Goal: Communication & Community: Answer question/provide support

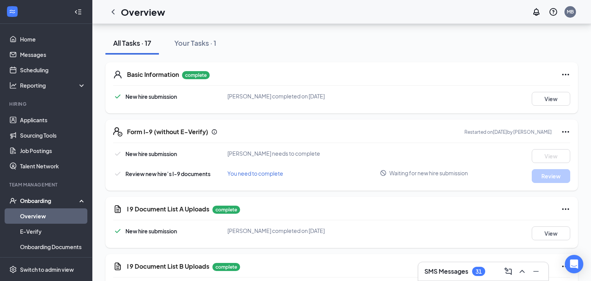
click at [41, 214] on link "Overview" at bounding box center [53, 216] width 66 height 15
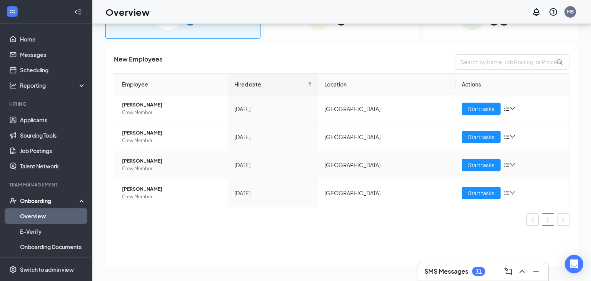
scroll to position [35, 0]
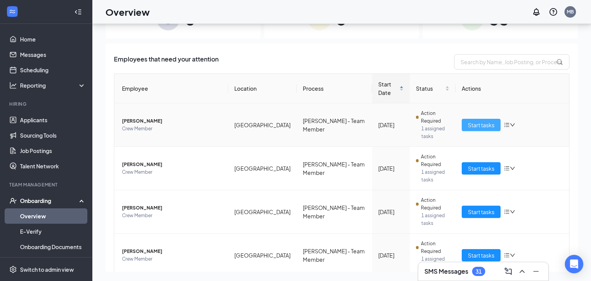
click at [481, 121] on span "Start tasks" at bounding box center [481, 125] width 27 height 8
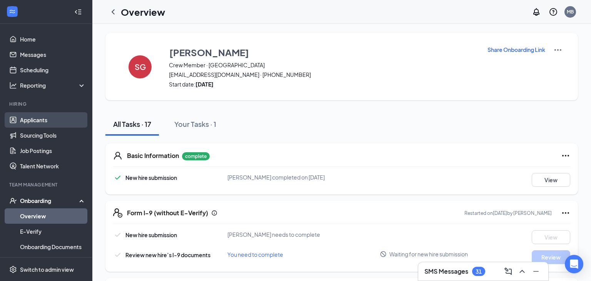
click at [40, 121] on link "Applicants" at bounding box center [53, 119] width 66 height 15
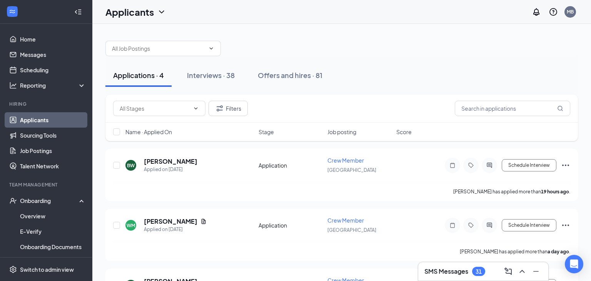
click at [494, 275] on div "SMS Messages 31" at bounding box center [484, 272] width 118 height 12
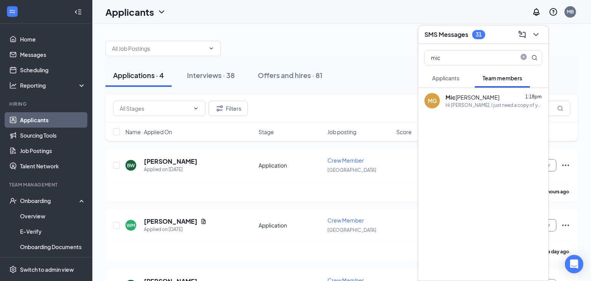
click at [489, 106] on div "Hi [PERSON_NAME], I just need a copy of your ID and Social if you can bring tho…" at bounding box center [494, 105] width 97 height 7
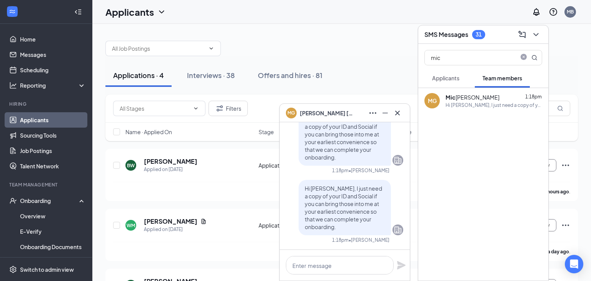
click at [481, 39] on div "31" at bounding box center [478, 34] width 13 height 9
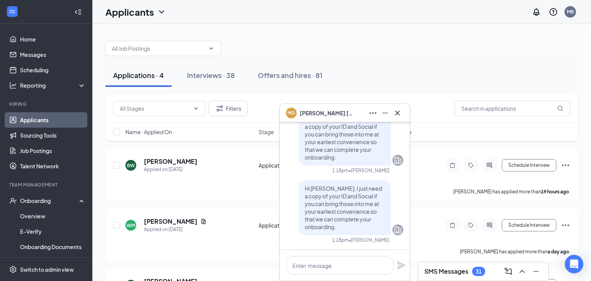
click at [456, 271] on h3 "SMS Messages" at bounding box center [447, 272] width 44 height 8
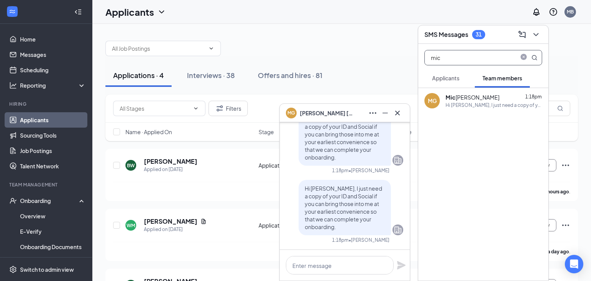
click at [525, 58] on icon "close-circle" at bounding box center [524, 57] width 6 height 6
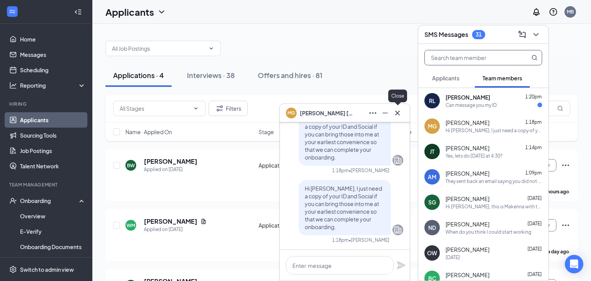
click at [396, 114] on icon "Cross" at bounding box center [397, 113] width 9 height 9
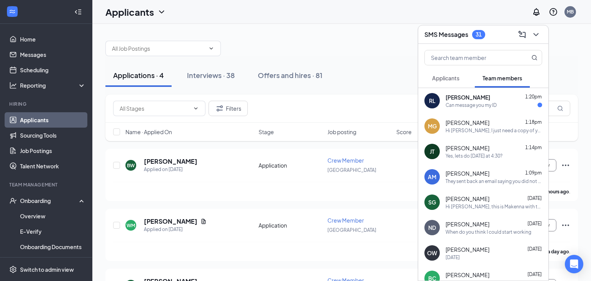
click at [503, 102] on div "Can message you my ID" at bounding box center [494, 105] width 97 height 7
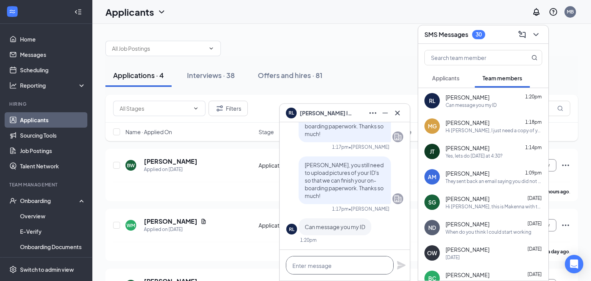
click at [345, 262] on textarea at bounding box center [340, 265] width 108 height 18
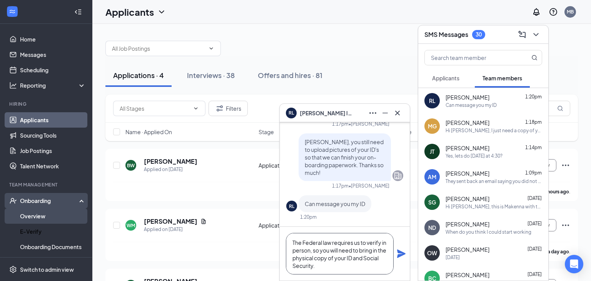
type textarea "The Federal law requires us to verify in person, so you will need to bring in t…"
click at [42, 213] on link "Overview" at bounding box center [53, 216] width 66 height 15
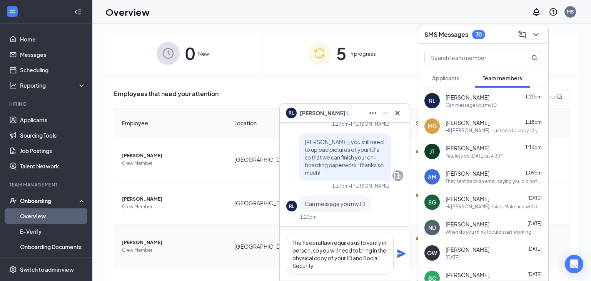
click at [144, 239] on span "[PERSON_NAME]" at bounding box center [172, 243] width 100 height 8
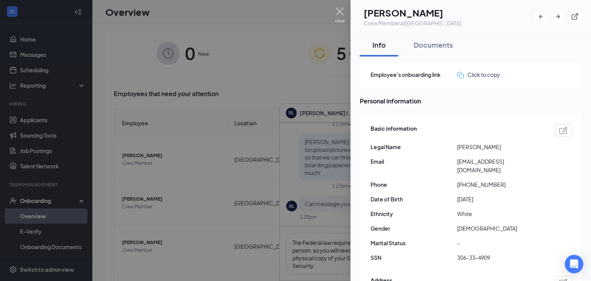
click at [343, 12] on img at bounding box center [340, 15] width 10 height 15
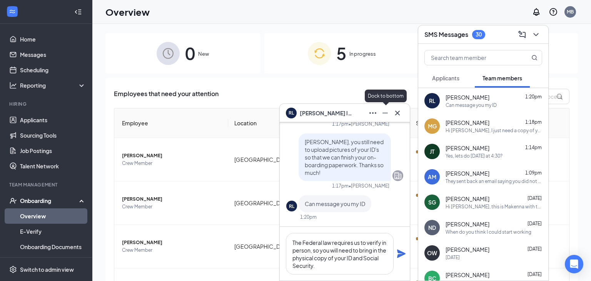
click at [387, 112] on icon "Minimize" at bounding box center [385, 113] width 9 height 9
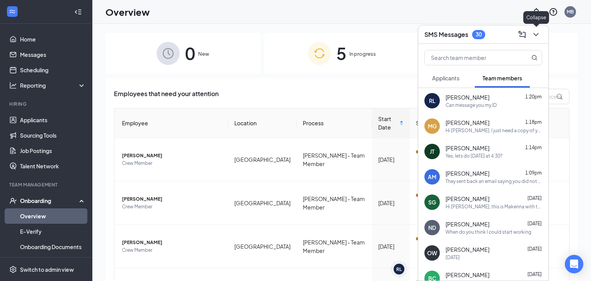
click at [540, 34] on icon "ChevronDown" at bounding box center [536, 34] width 9 height 9
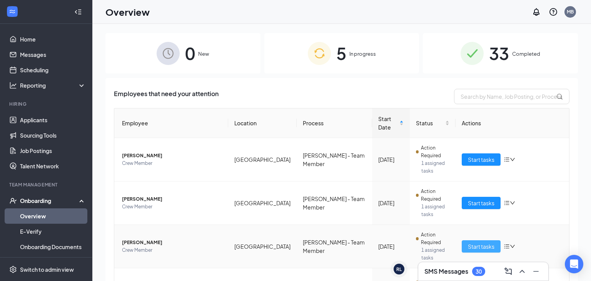
click at [481, 243] on span "Start tasks" at bounding box center [481, 247] width 27 height 8
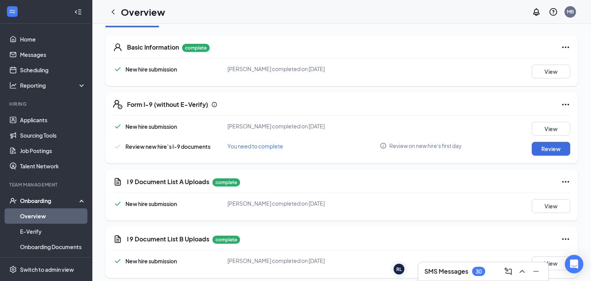
scroll to position [186, 0]
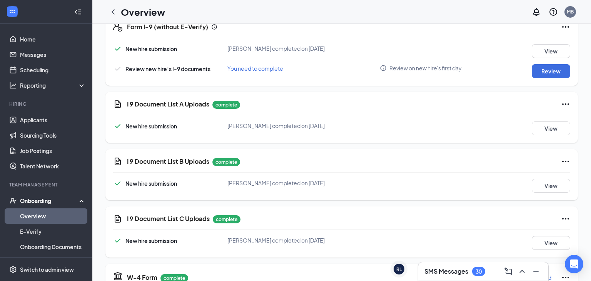
click at [492, 274] on div "SMS Messages 30" at bounding box center [484, 272] width 118 height 12
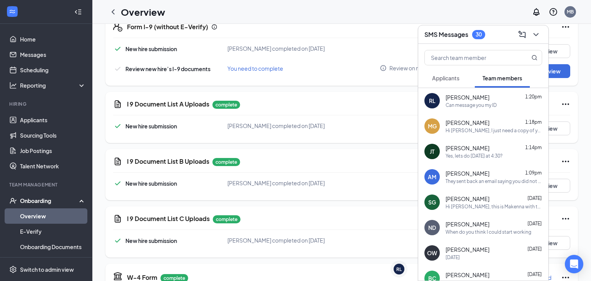
click at [469, 104] on div "Can message you my ID" at bounding box center [471, 105] width 51 height 7
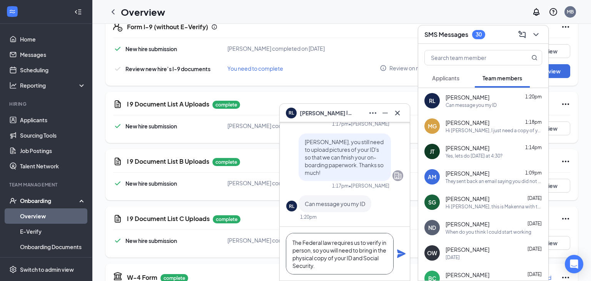
click at [340, 268] on textarea "The Federal law requires us to verify in person, so you will need to bring in t…" at bounding box center [340, 254] width 108 height 42
type textarea "The Federal law requires us to verify in person, so you will need to bring in t…"
click at [401, 255] on icon "Plane" at bounding box center [401, 254] width 8 height 8
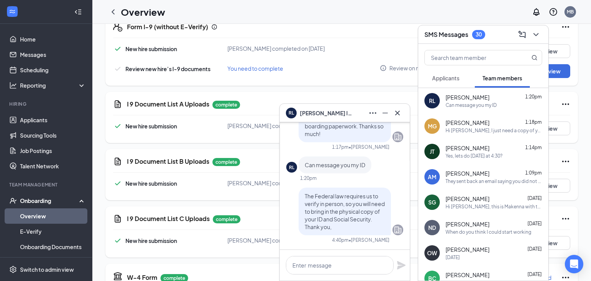
scroll to position [0, 0]
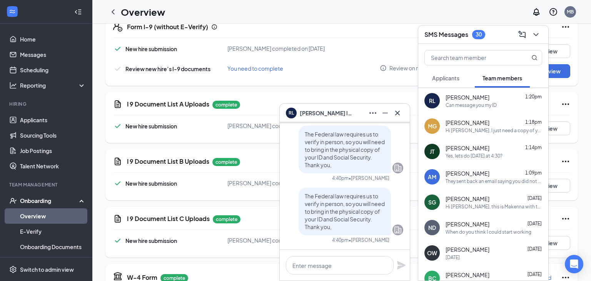
click at [495, 154] on div "Yes, lets do [DATE] at 4:30?" at bounding box center [474, 156] width 57 height 7
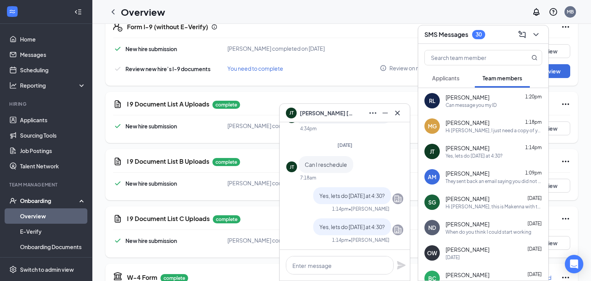
click at [500, 176] on div "[PERSON_NAME] 1:09pm" at bounding box center [494, 174] width 97 height 8
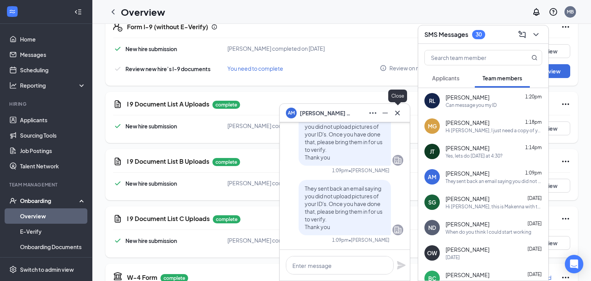
click at [400, 113] on icon "Cross" at bounding box center [397, 113] width 9 height 9
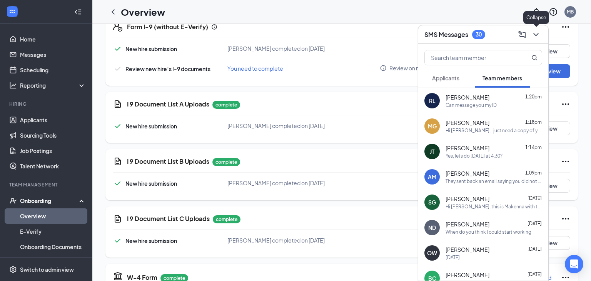
click at [535, 36] on icon "ChevronDown" at bounding box center [536, 34] width 9 height 9
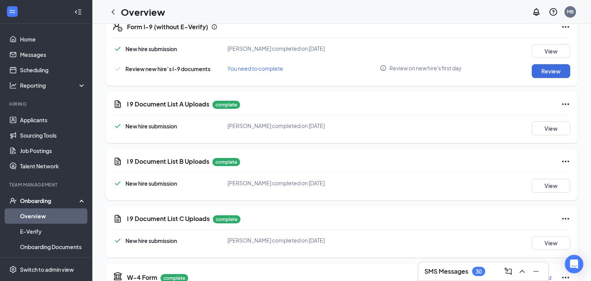
click at [449, 277] on div "SMS Messages 30" at bounding box center [484, 272] width 118 height 12
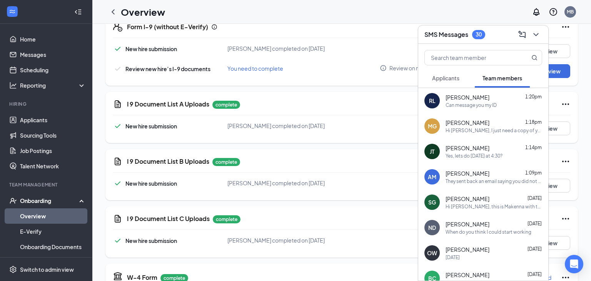
click at [467, 233] on div "When do you think I could start working" at bounding box center [489, 232] width 86 height 7
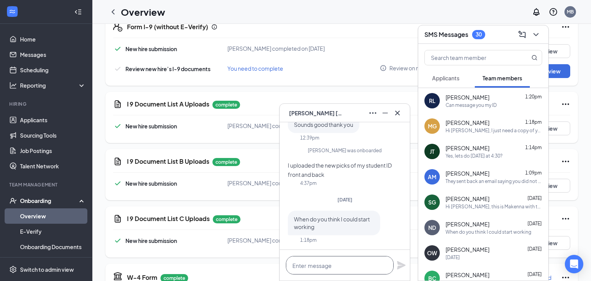
click at [325, 270] on textarea at bounding box center [340, 265] width 108 height 18
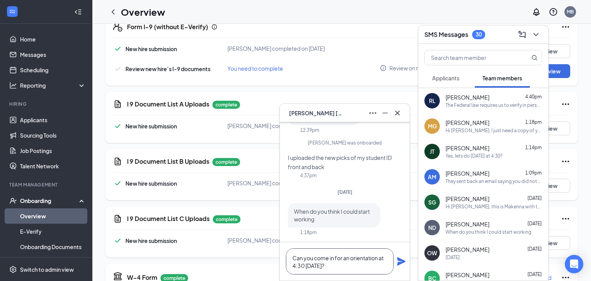
type textarea "Can you come in for an orientation at 4:30 [DATE]?"
click at [400, 265] on icon "Plane" at bounding box center [401, 262] width 8 height 8
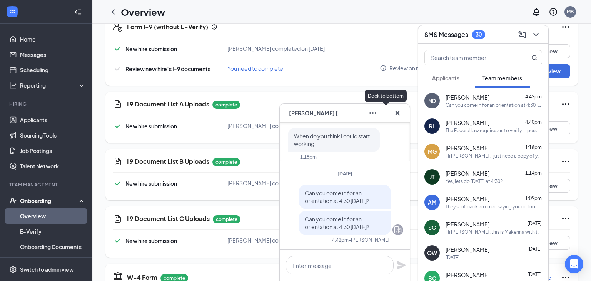
click at [389, 114] on icon "Minimize" at bounding box center [385, 113] width 9 height 9
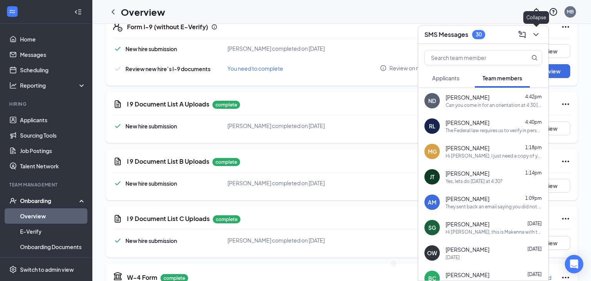
click at [537, 36] on icon "ChevronDown" at bounding box center [536, 34] width 9 height 9
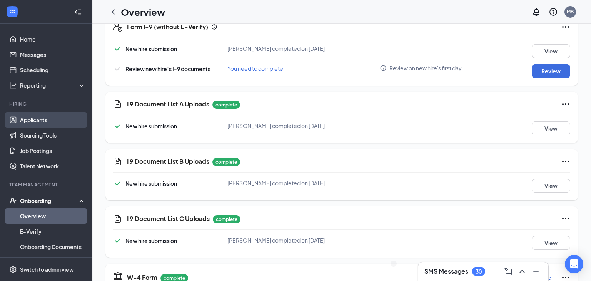
click at [39, 123] on link "Applicants" at bounding box center [53, 119] width 66 height 15
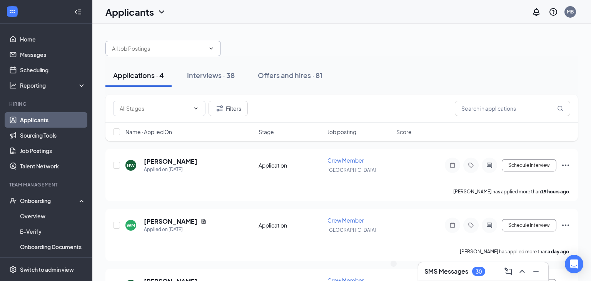
click at [177, 50] on input "text" at bounding box center [158, 48] width 93 height 8
click at [343, 37] on div "Crew Member ([GEOGRAPHIC_DATA]) Internal Shift Lead ([GEOGRAPHIC_DATA]) Assista…" at bounding box center [341, 44] width 473 height 23
click at [226, 107] on button "Filters" at bounding box center [228, 108] width 39 height 15
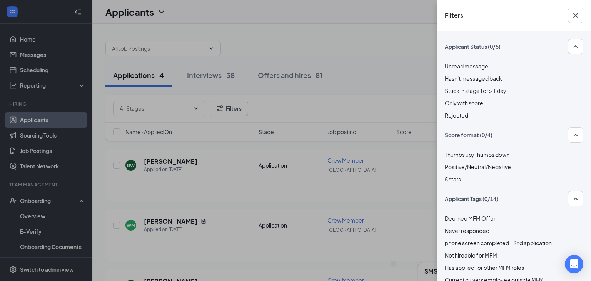
click at [449, 111] on div at bounding box center [514, 111] width 139 height 0
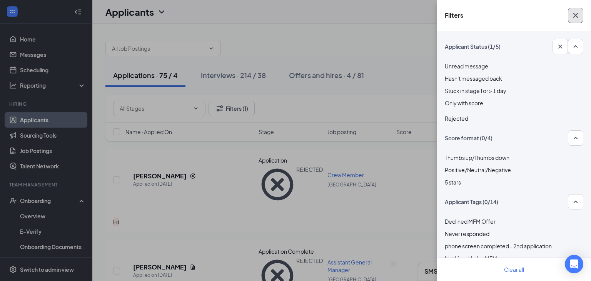
click at [577, 16] on icon "Cross" at bounding box center [576, 15] width 5 height 5
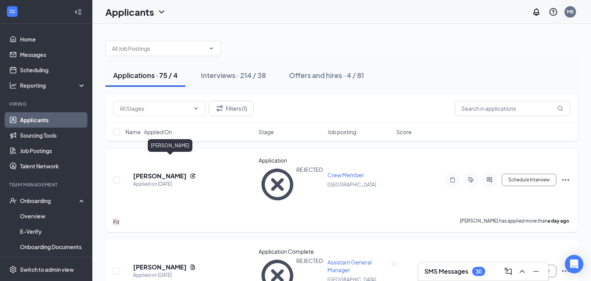
click at [152, 172] on h5 "[PERSON_NAME]" at bounding box center [160, 176] width 54 height 8
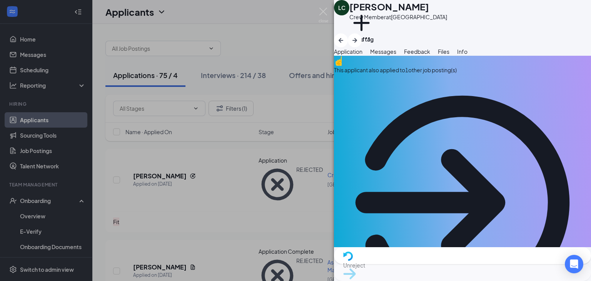
click at [473, 93] on div "This applicant also applied to 1 other job posting(s)" at bounding box center [462, 194] width 257 height 276
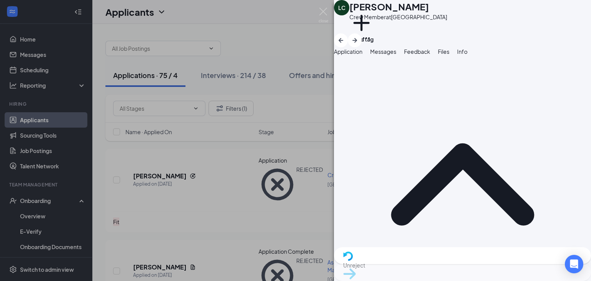
scroll to position [119, 0]
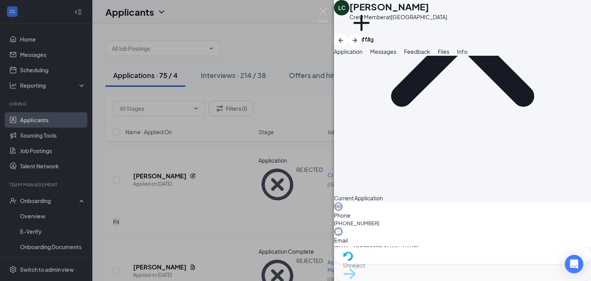
click at [397, 55] on span "Messages" at bounding box center [383, 51] width 26 height 7
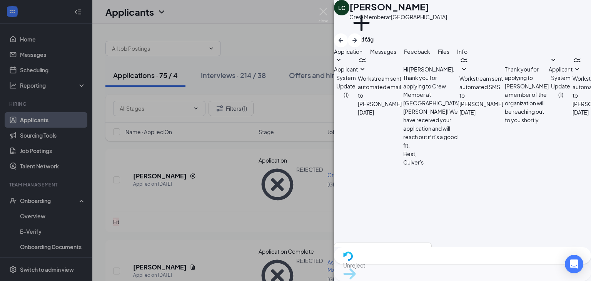
scroll to position [94, 0]
click at [432, 243] on textarea at bounding box center [383, 266] width 98 height 46
click at [362, 243] on textarea at bounding box center [383, 266] width 98 height 46
click at [361, 243] on textarea at bounding box center [383, 266] width 98 height 46
click at [432, 243] on textarea "We are not going to proceed at this time. If you would like to apply in the fut…" at bounding box center [383, 266] width 98 height 46
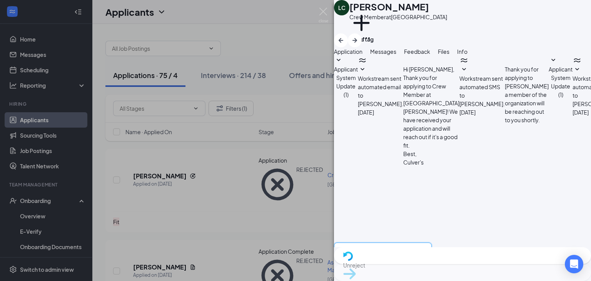
click at [432, 243] on textarea "We are not going to proceed at this time. If you would like to apply in the fut…" at bounding box center [383, 266] width 98 height 46
type textarea "We are not going to proceed at this time. If you would like to apply in the fut…"
click at [326, 10] on img at bounding box center [324, 15] width 10 height 15
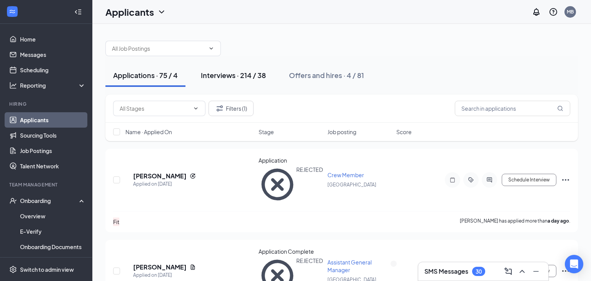
click at [233, 76] on div "Interviews · 214 / 38" at bounding box center [233, 75] width 65 height 10
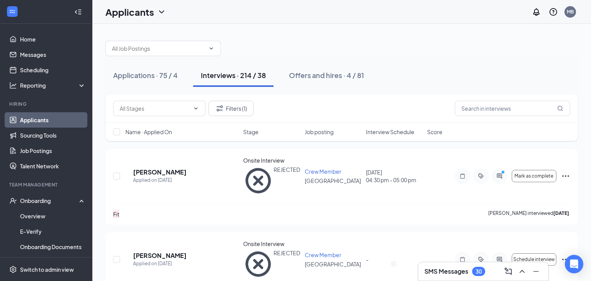
click at [36, 119] on link "Applicants" at bounding box center [53, 119] width 66 height 15
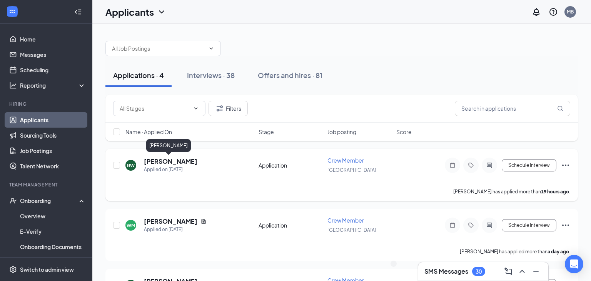
click at [171, 160] on h5 "[PERSON_NAME]" at bounding box center [171, 161] width 54 height 8
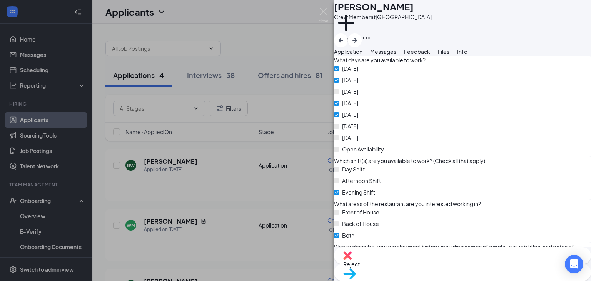
scroll to position [540, 0]
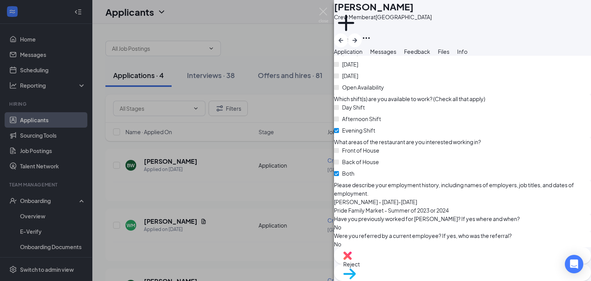
click at [423, 266] on span "Reject" at bounding box center [462, 264] width 239 height 8
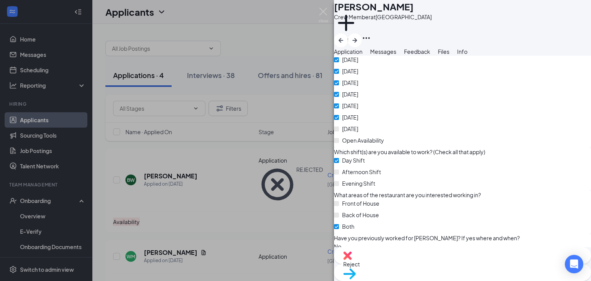
scroll to position [528, 0]
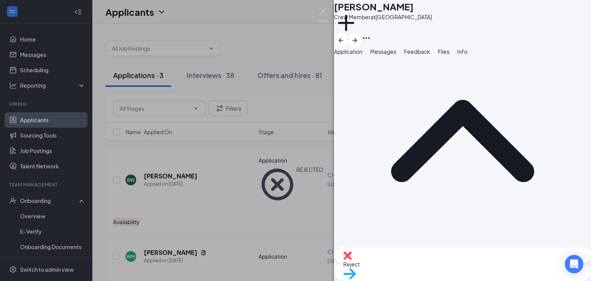
scroll to position [0, 0]
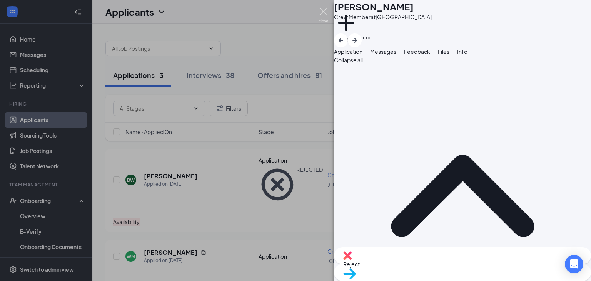
click at [320, 13] on img at bounding box center [324, 15] width 10 height 15
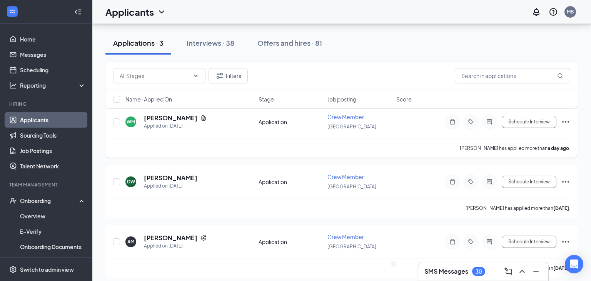
scroll to position [47, 0]
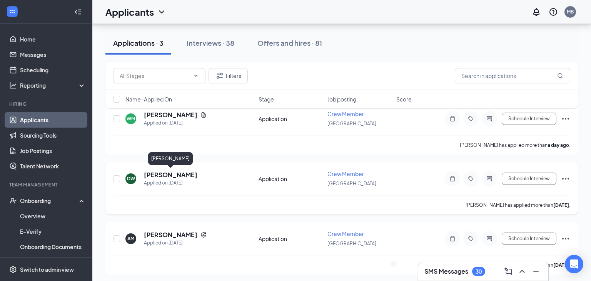
click at [177, 174] on h5 "[PERSON_NAME]" at bounding box center [171, 175] width 54 height 8
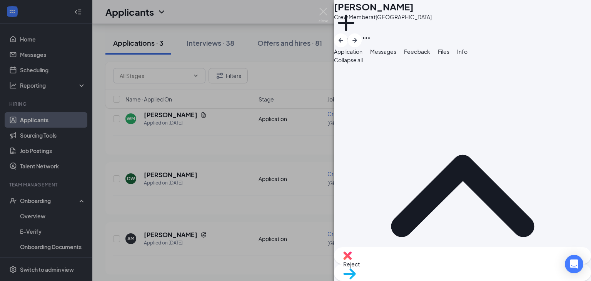
click at [224, 218] on div "DW [PERSON_NAME] Crew Member at [GEOGRAPHIC_DATA] Add a tag Application Message…" at bounding box center [295, 140] width 591 height 281
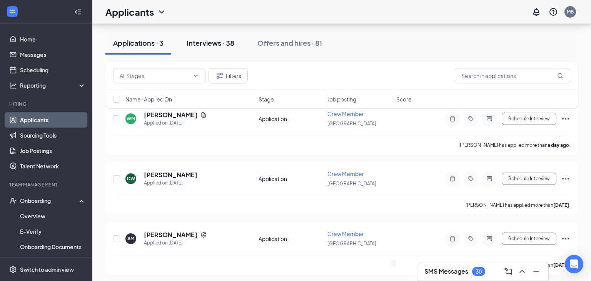
click at [206, 42] on div "Interviews · 38" at bounding box center [211, 43] width 48 height 10
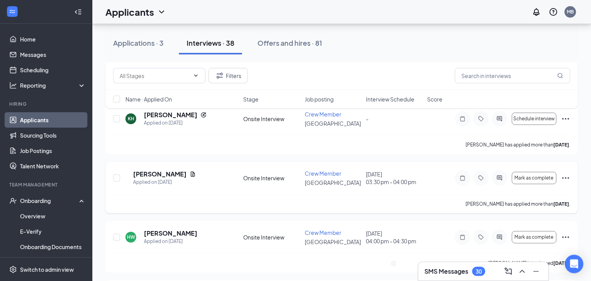
scroll to position [203, 0]
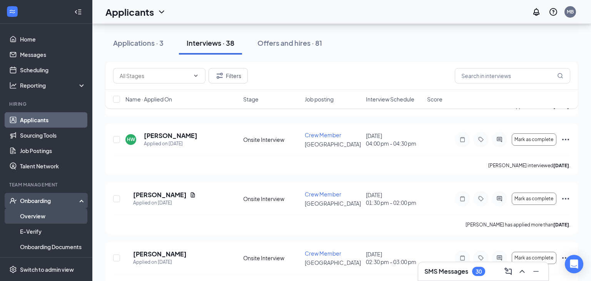
click at [37, 213] on link "Overview" at bounding box center [53, 216] width 66 height 15
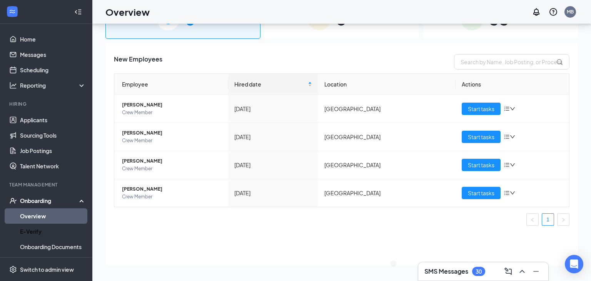
scroll to position [35, 0]
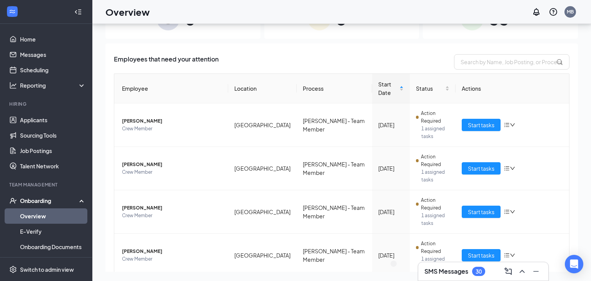
drag, startPoint x: 450, startPoint y: 274, endPoint x: 447, endPoint y: 266, distance: 9.0
click at [450, 274] on h3 "SMS Messages" at bounding box center [447, 272] width 44 height 8
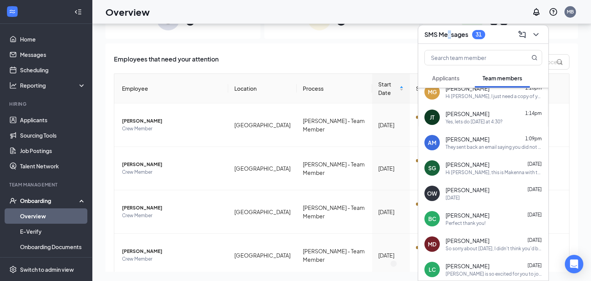
scroll to position [122, 0]
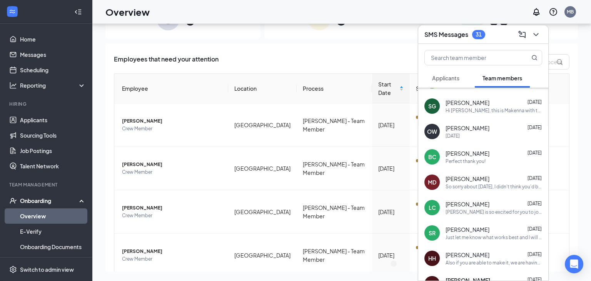
click at [487, 206] on div "[PERSON_NAME] [DATE]" at bounding box center [494, 205] width 97 height 8
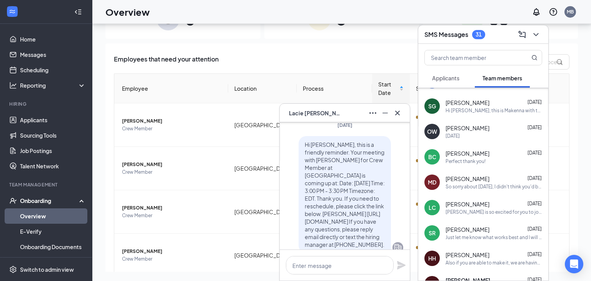
scroll to position [0, 0]
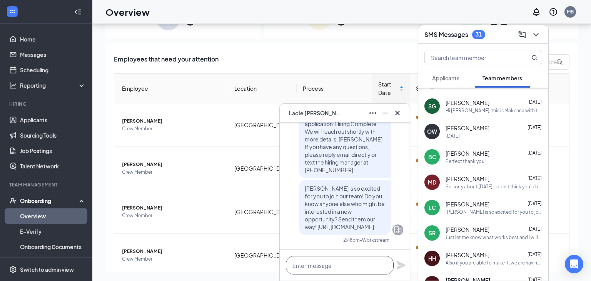
click at [332, 269] on textarea at bounding box center [340, 265] width 108 height 18
click at [493, 112] on div "Hi [PERSON_NAME], this is Makenna with the [PERSON_NAME] team. I reset your I-9…" at bounding box center [494, 110] width 97 height 7
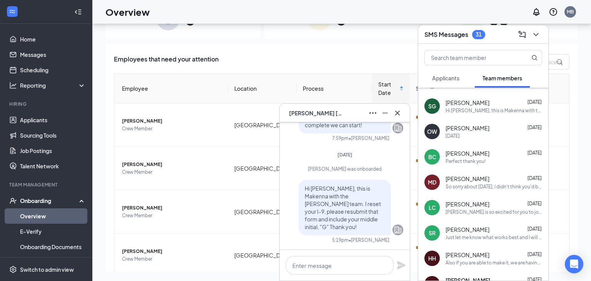
click at [41, 215] on link "Overview" at bounding box center [53, 216] width 66 height 15
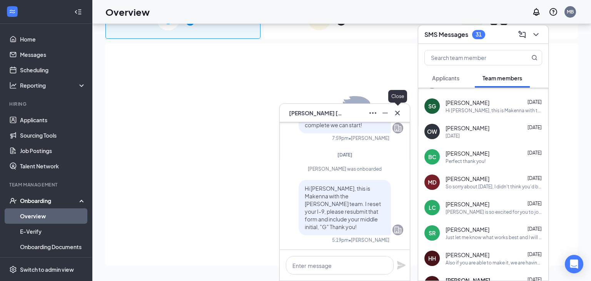
click at [398, 113] on icon "Cross" at bounding box center [397, 112] width 5 height 5
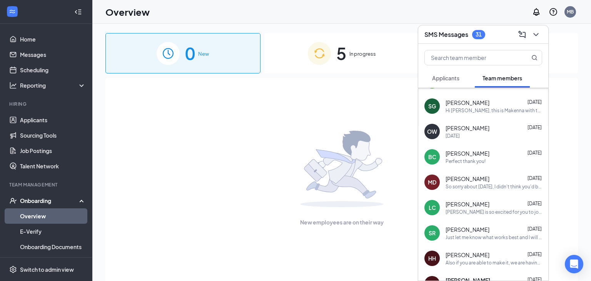
click at [499, 134] on div "[DATE]" at bounding box center [494, 136] width 97 height 7
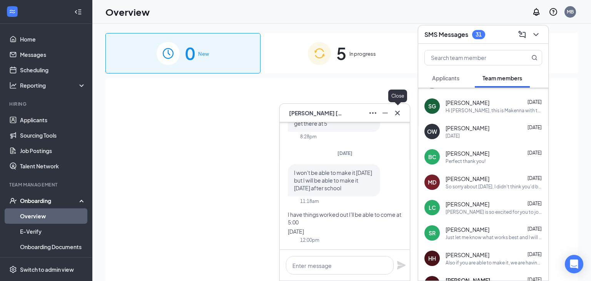
click at [398, 112] on icon "Cross" at bounding box center [397, 113] width 9 height 9
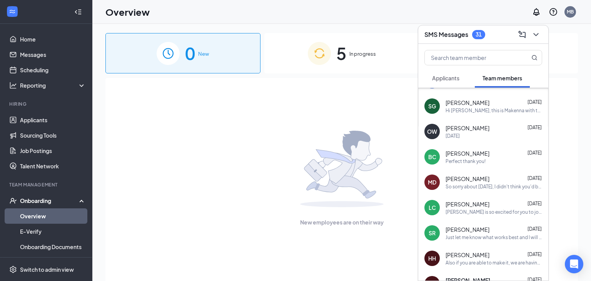
click at [503, 182] on div "[PERSON_NAME] [DATE]" at bounding box center [494, 179] width 97 height 8
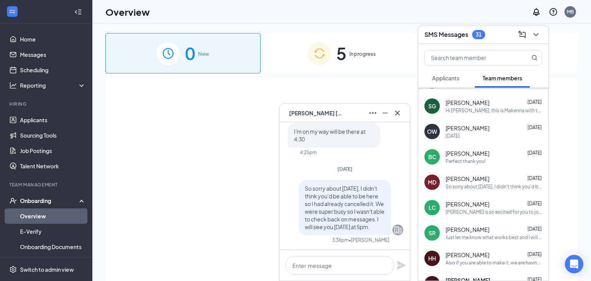
click at [449, 81] on span "Applicants" at bounding box center [445, 78] width 27 height 7
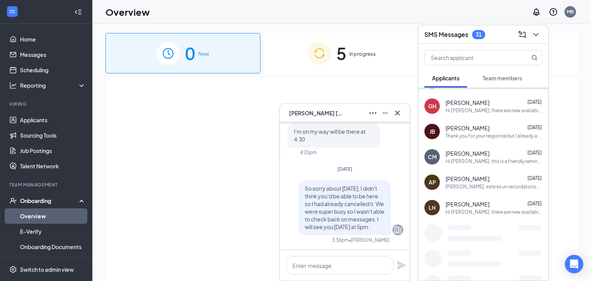
scroll to position [100, 0]
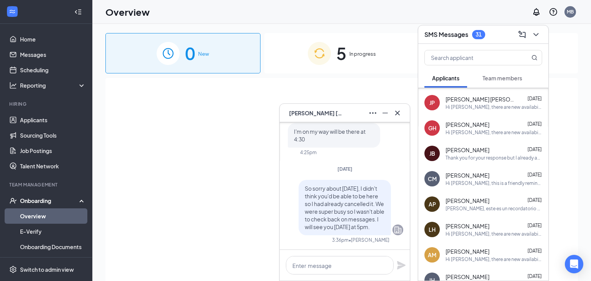
click at [479, 112] on div "[PERSON_NAME] [DATE] Hi [PERSON_NAME], there are new availabilities for an inte…" at bounding box center [483, 102] width 130 height 25
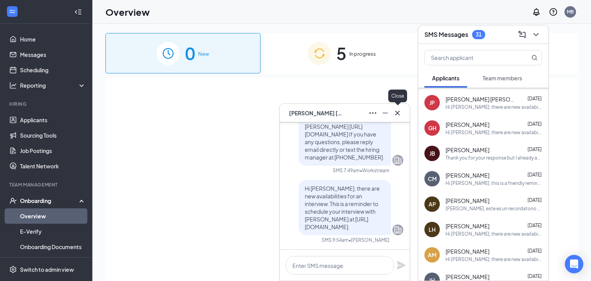
click at [398, 114] on icon "Cross" at bounding box center [397, 112] width 5 height 5
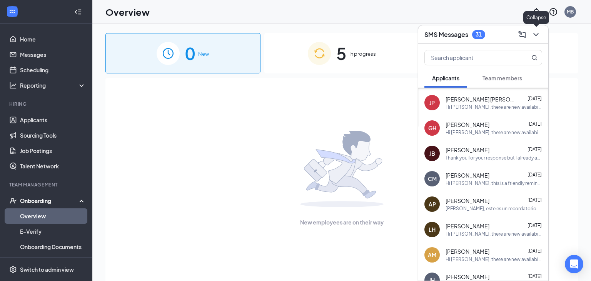
click at [536, 36] on icon "ChevronDown" at bounding box center [536, 34] width 5 height 3
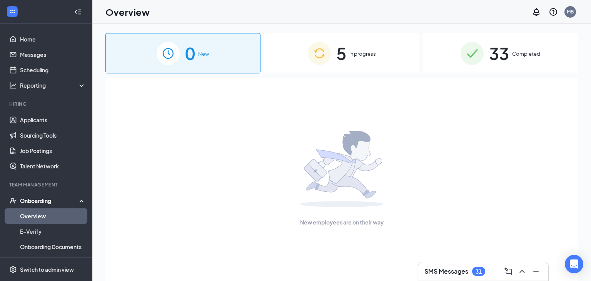
scroll to position [0, 0]
click at [369, 64] on div "5 In progress" at bounding box center [341, 53] width 155 height 40
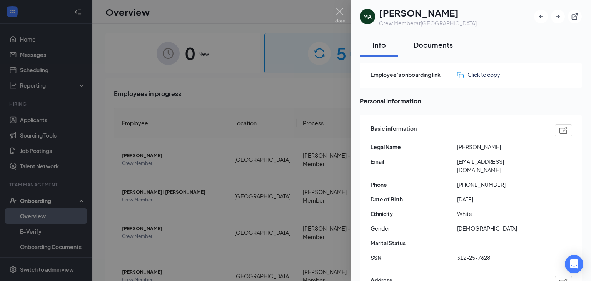
click at [437, 47] on div "Documents" at bounding box center [433, 45] width 39 height 10
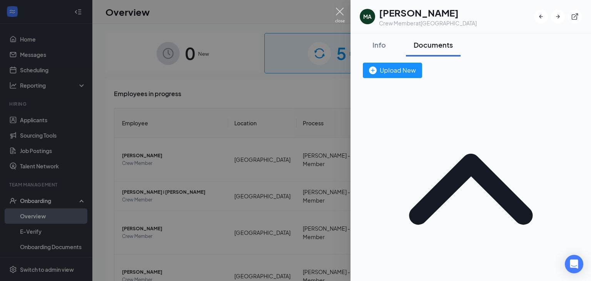
click at [343, 12] on img at bounding box center [340, 15] width 10 height 15
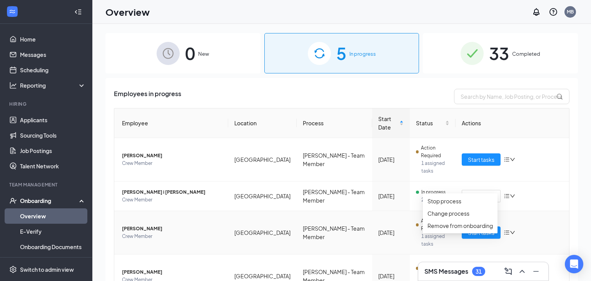
click at [560, 227] on div "Start tasks" at bounding box center [513, 233] width 102 height 12
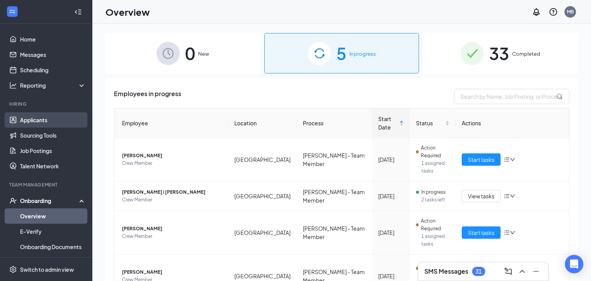
click at [26, 124] on link "Applicants" at bounding box center [53, 119] width 66 height 15
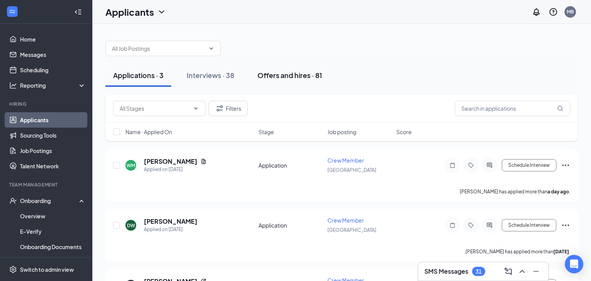
click at [286, 77] on div "Offers and hires · 81" at bounding box center [290, 75] width 65 height 10
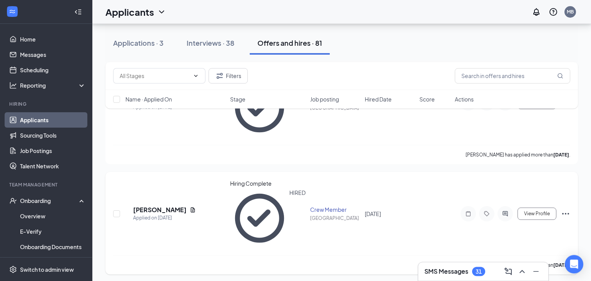
scroll to position [162, 0]
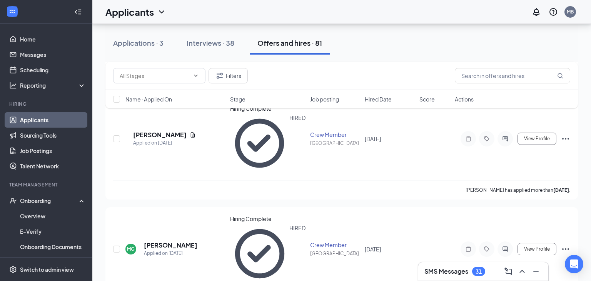
click at [189, 115] on div "Filters Name · Applied On Stage Job posting Hired Date Score Actions" at bounding box center [341, 89] width 473 height 54
click at [191, 241] on h5 "[PERSON_NAME]" at bounding box center [171, 245] width 54 height 8
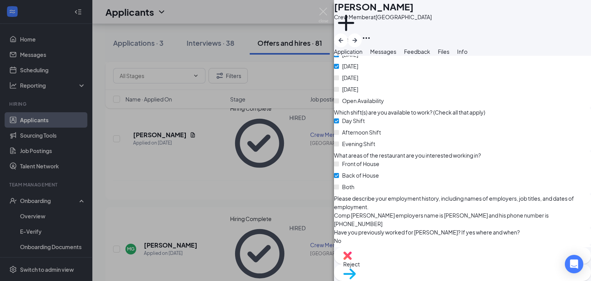
scroll to position [531, 0]
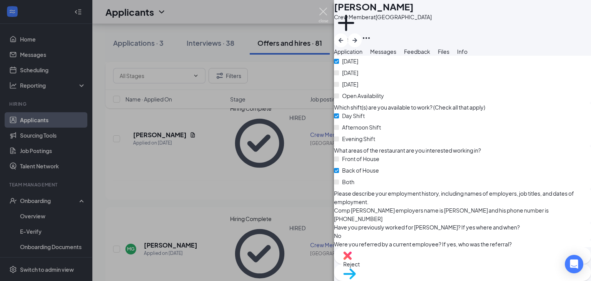
click at [321, 11] on img at bounding box center [324, 15] width 10 height 15
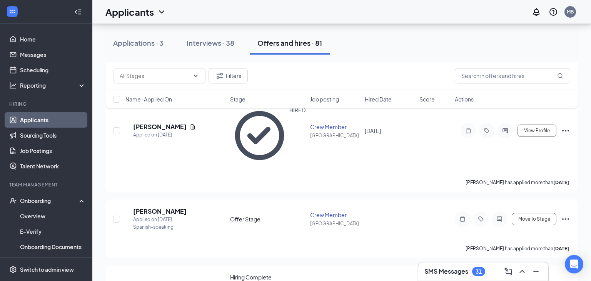
scroll to position [407, 0]
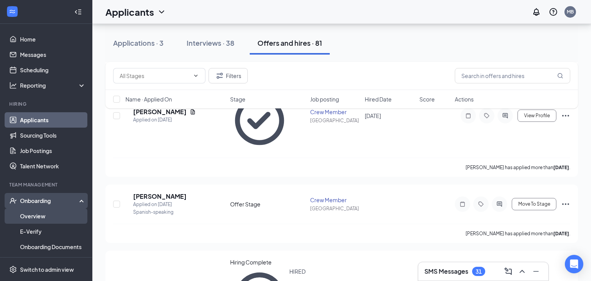
click at [36, 216] on link "Overview" at bounding box center [53, 216] width 66 height 15
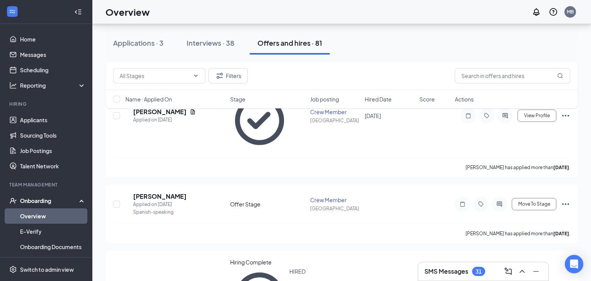
scroll to position [35, 0]
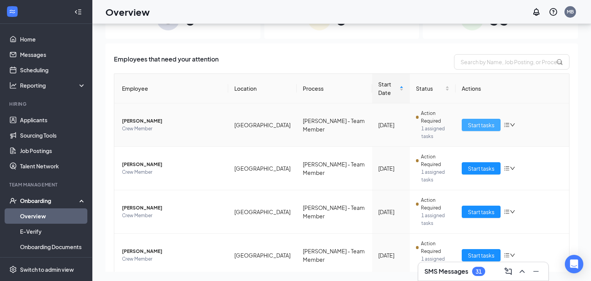
click at [490, 121] on span "Start tasks" at bounding box center [481, 125] width 27 height 8
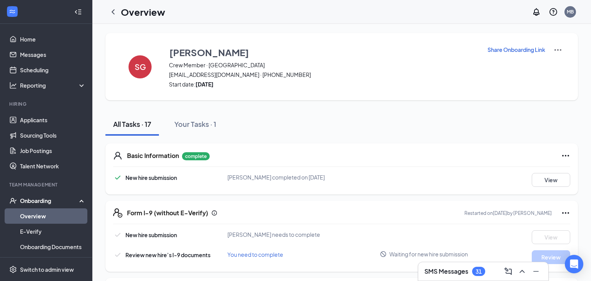
click at [566, 214] on icon "Ellipses" at bounding box center [565, 213] width 7 height 2
click at [514, 52] on p "Share Onboarding Link" at bounding box center [517, 50] width 58 height 8
type textarea "Hi [PERSON_NAME], This is a gentle reminder to complete your onboarding before …"
